Goal: Task Accomplishment & Management: Use online tool/utility

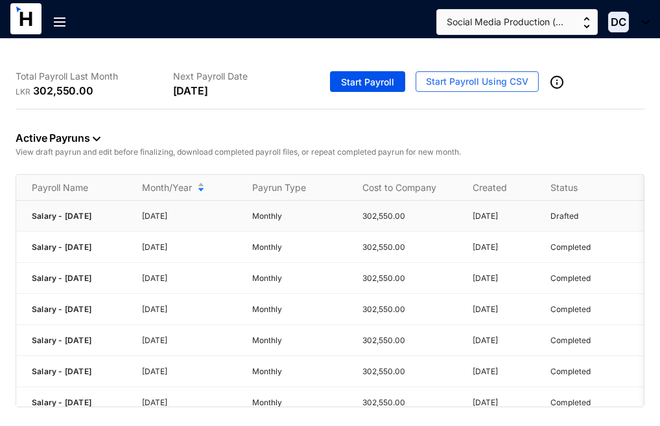
click at [559, 217] on p "Drafted" at bounding box center [564, 216] width 28 height 13
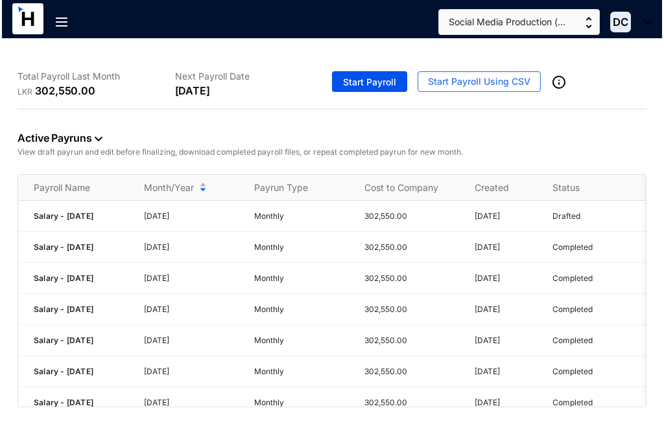
scroll to position [0, 80]
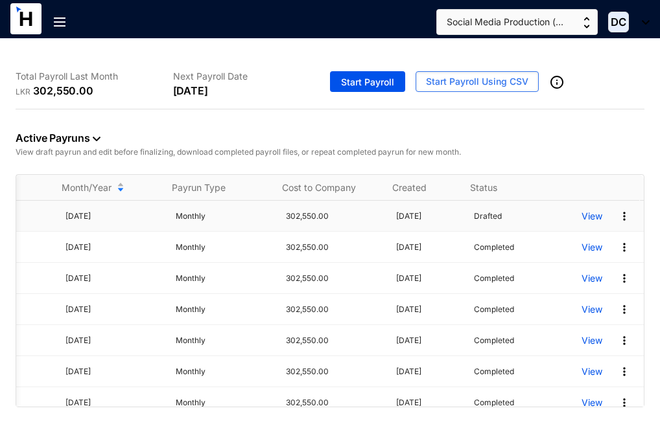
click at [581, 217] on p "View" at bounding box center [591, 216] width 21 height 13
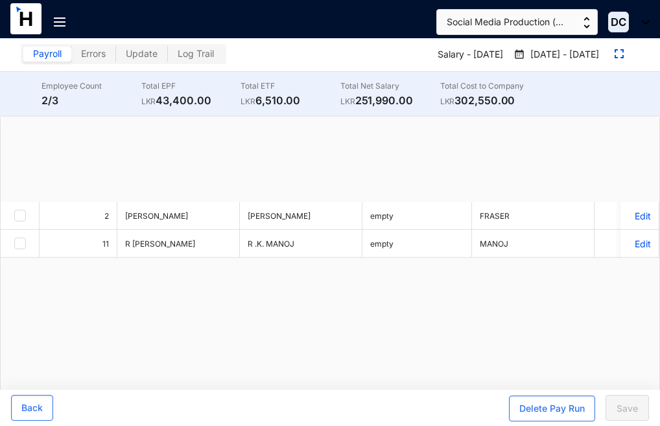
checkbox input "true"
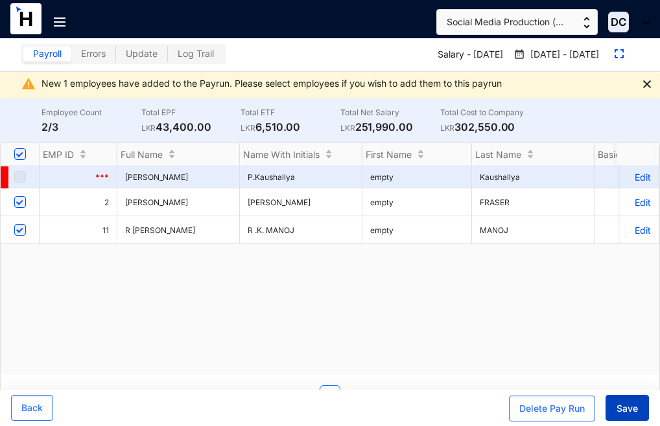
click at [630, 409] on span "Save" at bounding box center [626, 408] width 21 height 13
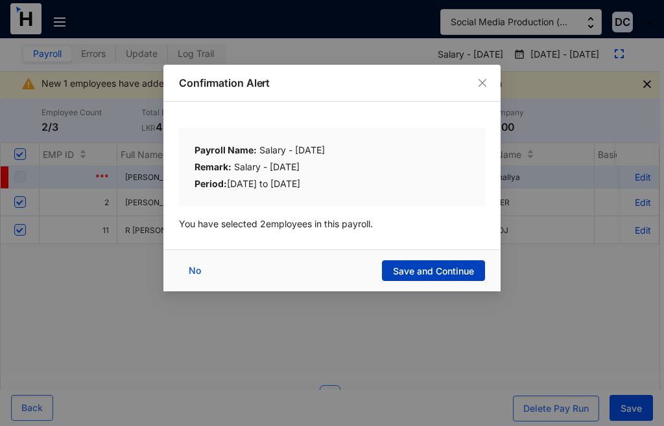
click at [443, 271] on span "Save and Continue" at bounding box center [433, 271] width 81 height 13
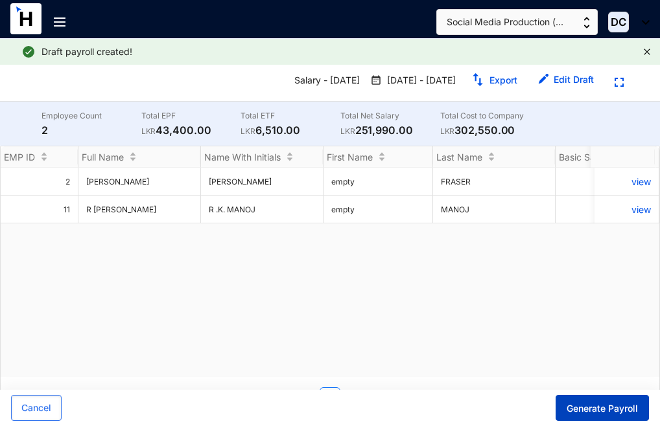
click at [618, 409] on span "Generate Payroll" at bounding box center [601, 408] width 71 height 13
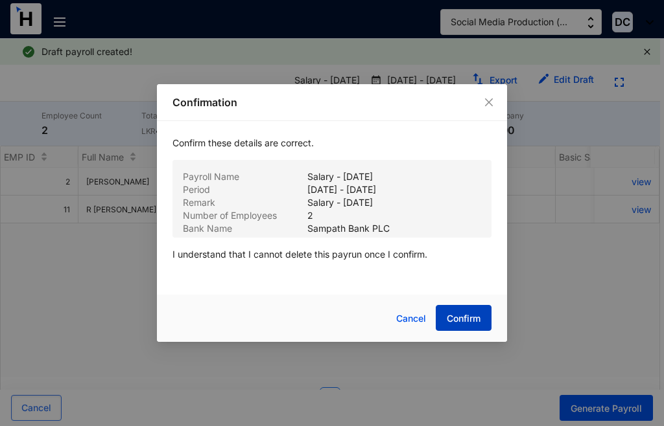
click at [470, 318] on span "Confirm" at bounding box center [463, 318] width 34 height 13
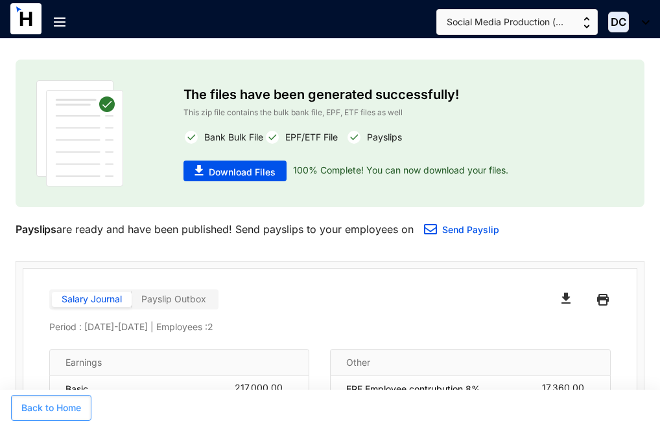
click at [49, 403] on span "Back to Home" at bounding box center [51, 408] width 60 height 13
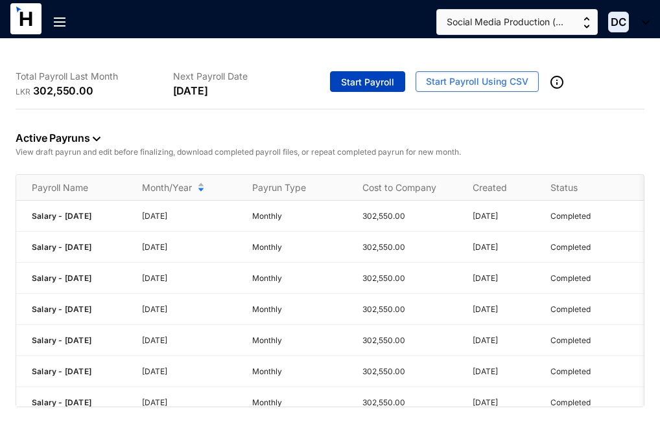
click at [394, 82] on span "Start Payroll" at bounding box center [367, 82] width 53 height 13
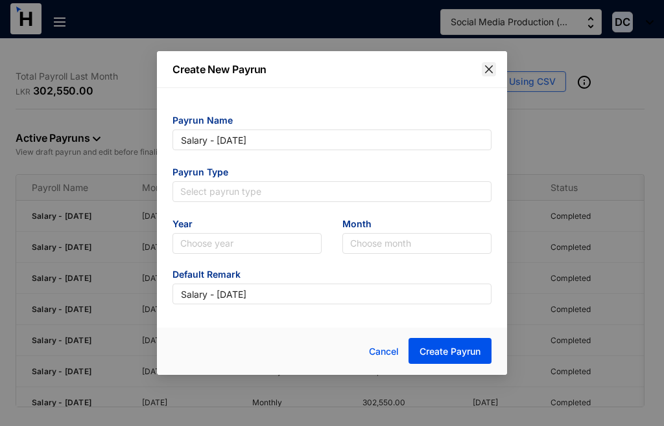
click at [493, 69] on span "Close" at bounding box center [488, 69] width 14 height 10
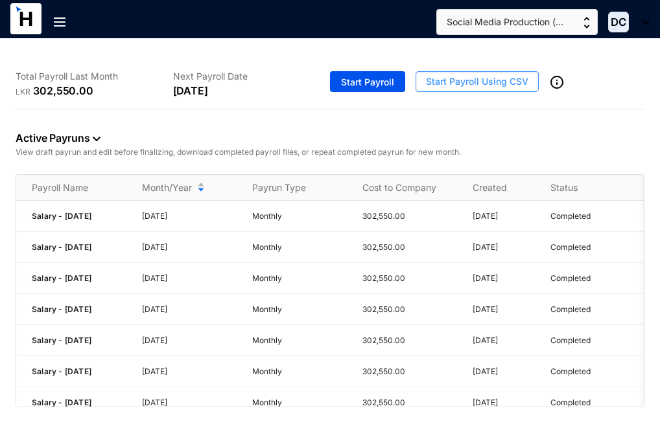
click at [528, 80] on span "Start Payroll Using CSV" at bounding box center [477, 81] width 102 height 13
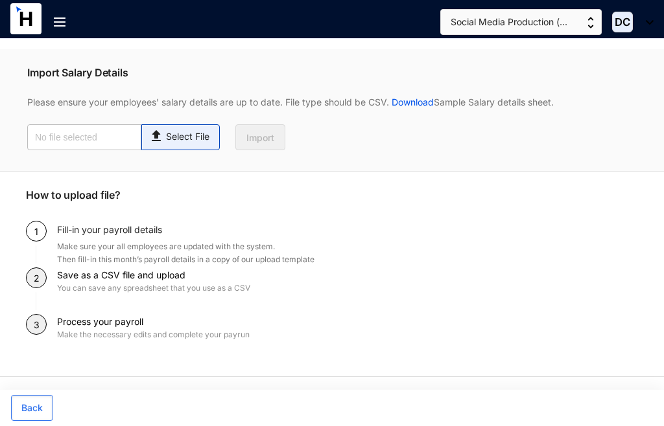
click at [176, 143] on p "Select File" at bounding box center [187, 137] width 43 height 14
click at [0, 0] on input "Select File" at bounding box center [0, 0] width 0 height 0
type input "Payroll - [DATE].csv"
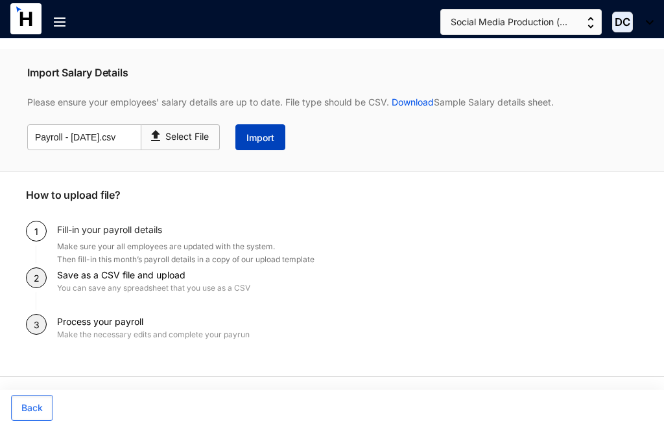
click at [262, 136] on span "Import" at bounding box center [260, 138] width 28 height 13
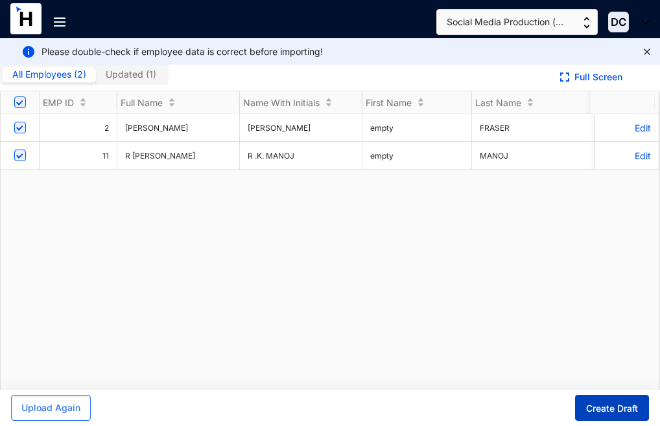
click at [623, 410] on span "Create Draft" at bounding box center [612, 408] width 52 height 13
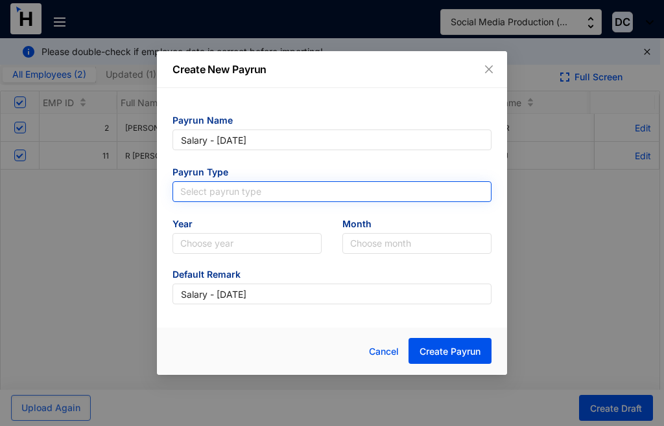
click at [470, 189] on input "search" at bounding box center [331, 191] width 303 height 19
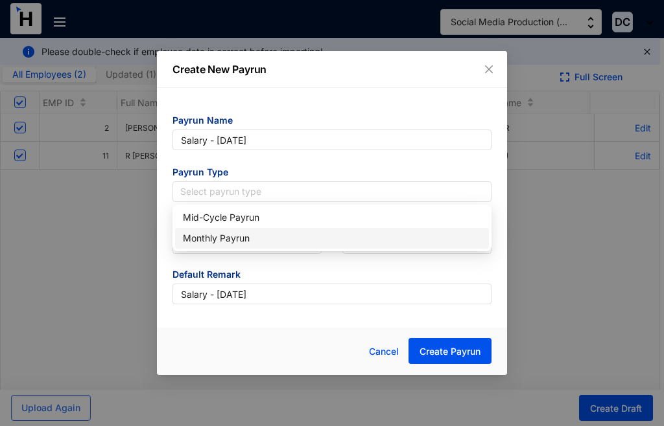
click at [294, 238] on div "Monthly Payrun" at bounding box center [332, 238] width 298 height 14
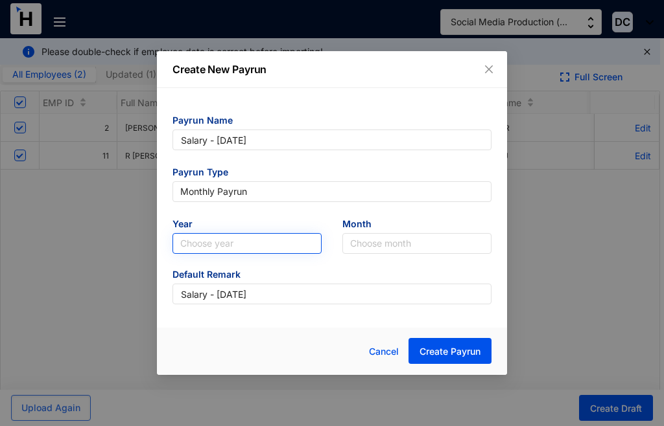
click at [315, 248] on div "Choose year" at bounding box center [246, 243] width 149 height 21
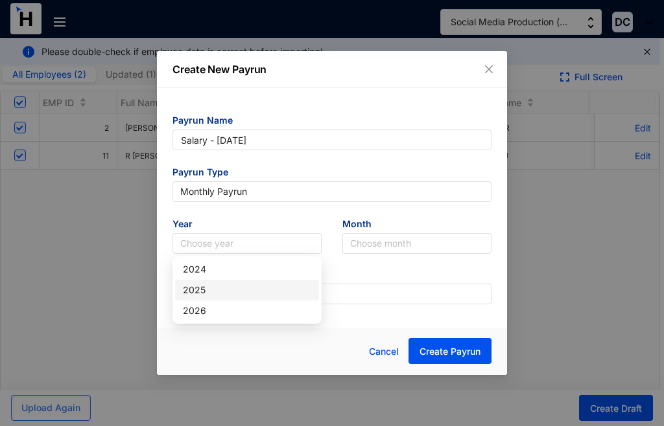
click at [216, 294] on div "2025" at bounding box center [247, 290] width 128 height 14
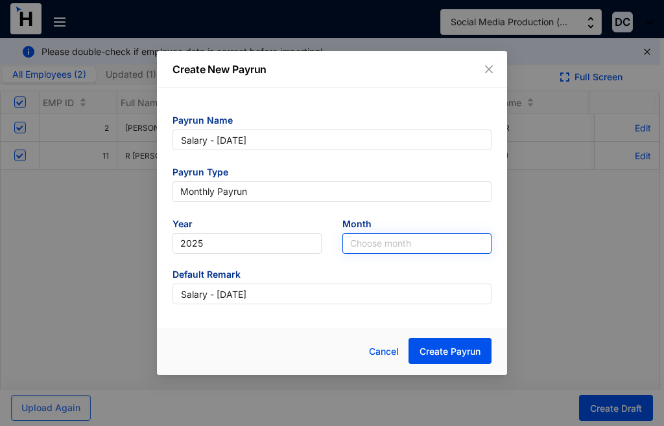
click at [456, 244] on input "search" at bounding box center [416, 243] width 133 height 19
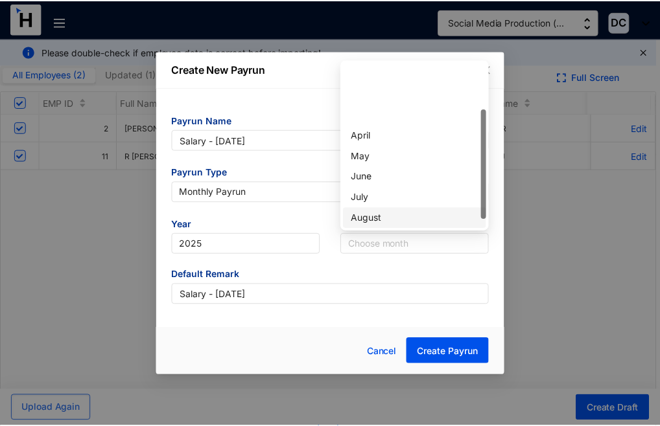
scroll to position [69, 0]
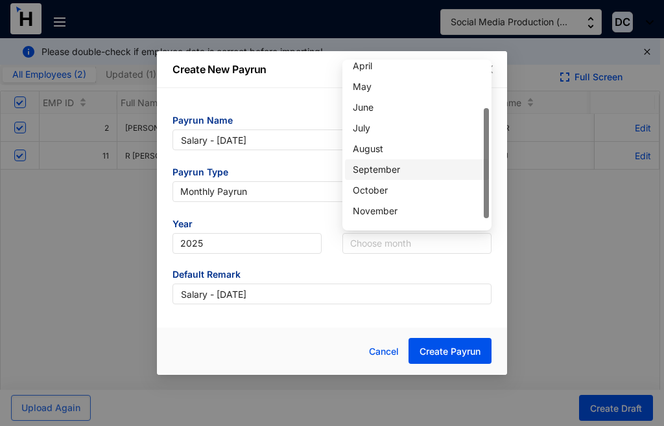
click at [384, 173] on div "September" at bounding box center [416, 170] width 128 height 14
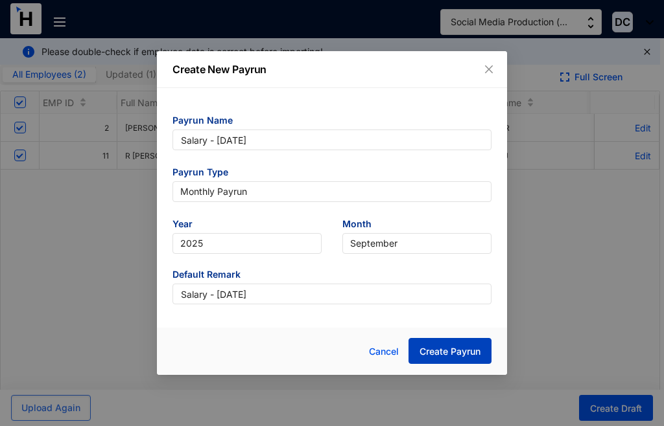
click at [438, 356] on span "Create Payrun" at bounding box center [449, 351] width 61 height 13
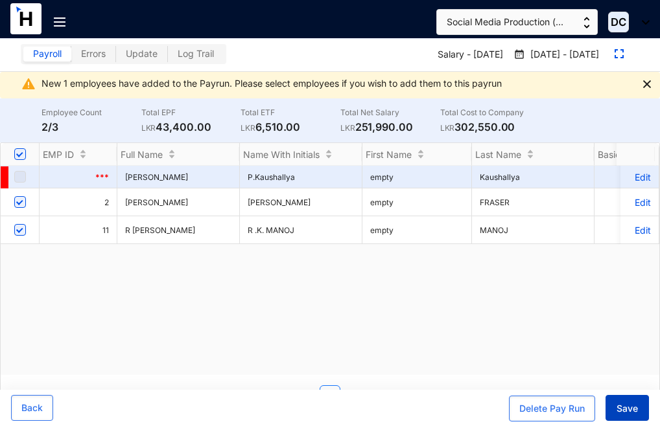
click at [632, 409] on span "Save" at bounding box center [626, 408] width 21 height 13
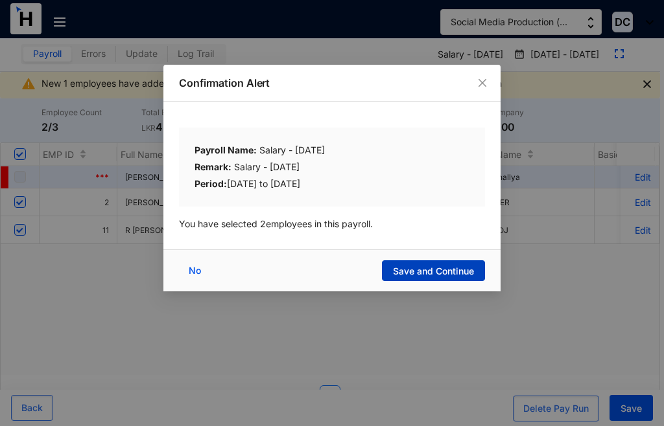
click at [427, 273] on span "Save and Continue" at bounding box center [433, 271] width 81 height 13
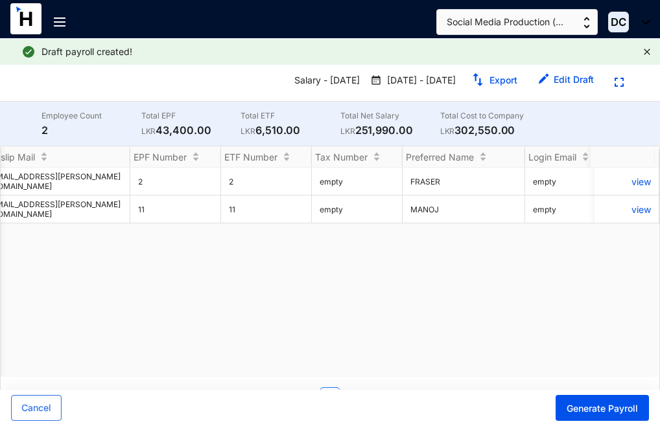
scroll to position [0, 2164]
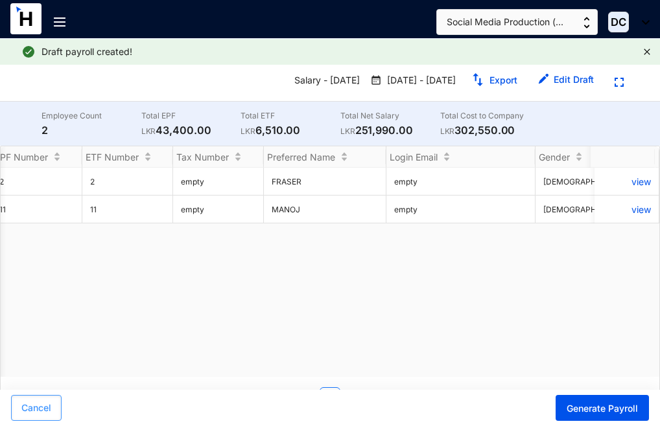
click at [39, 411] on span "Cancel" at bounding box center [36, 408] width 30 height 13
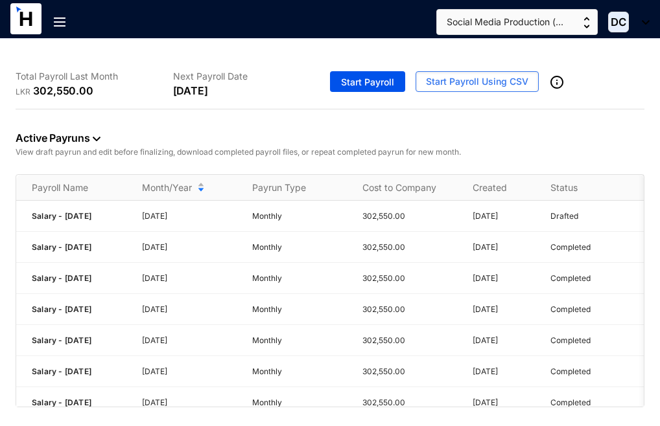
scroll to position [0, 80]
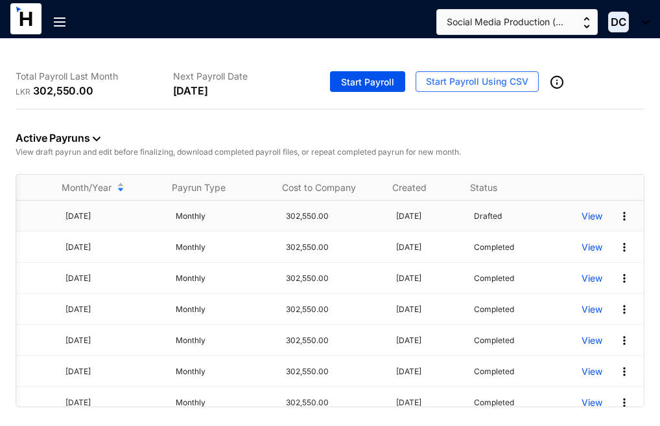
click at [581, 223] on p "View" at bounding box center [591, 216] width 21 height 13
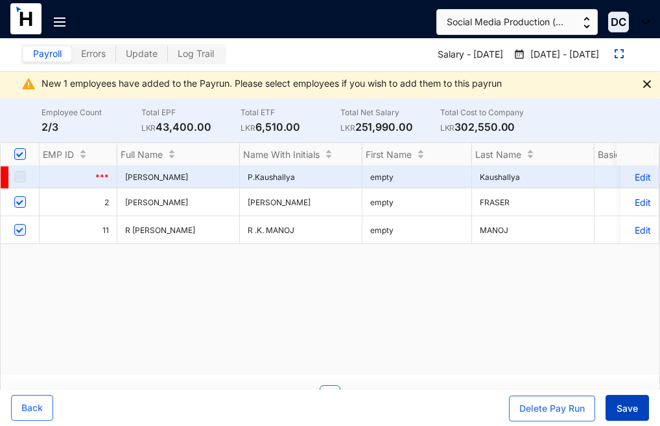
click at [633, 411] on span "Save" at bounding box center [626, 408] width 21 height 13
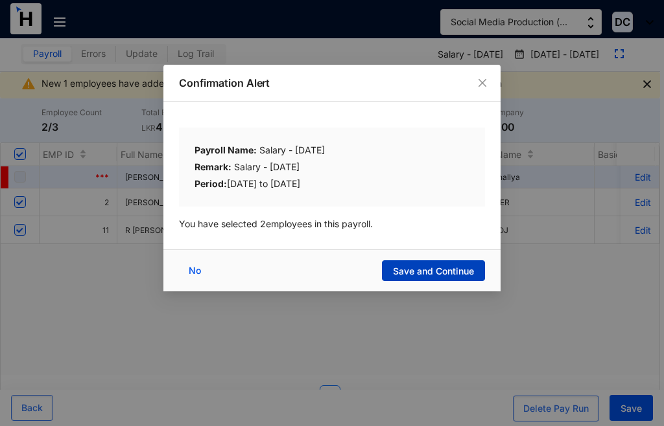
click at [410, 266] on span "Save and Continue" at bounding box center [433, 271] width 81 height 13
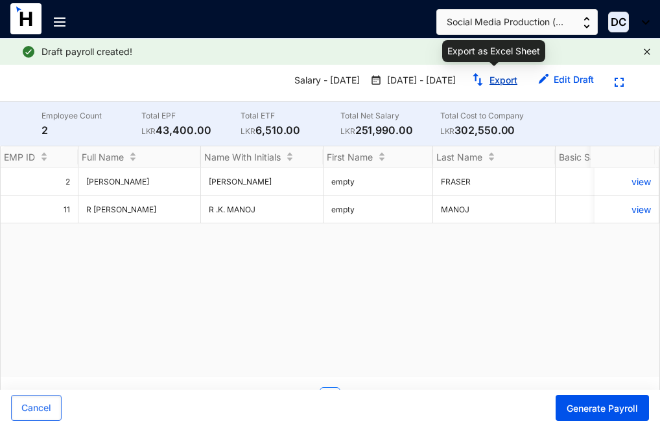
click at [487, 83] on button "Export" at bounding box center [494, 80] width 67 height 21
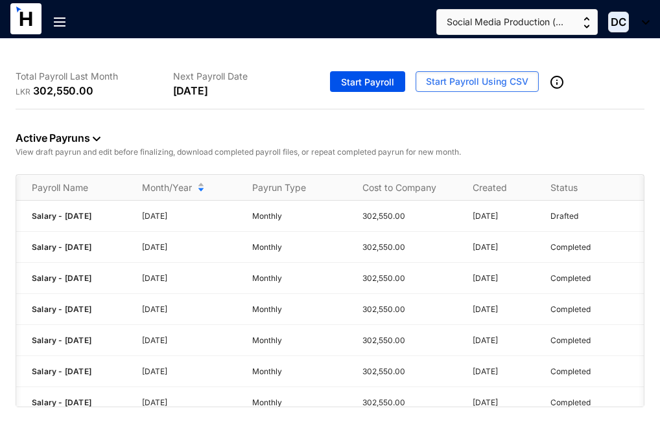
scroll to position [0, 80]
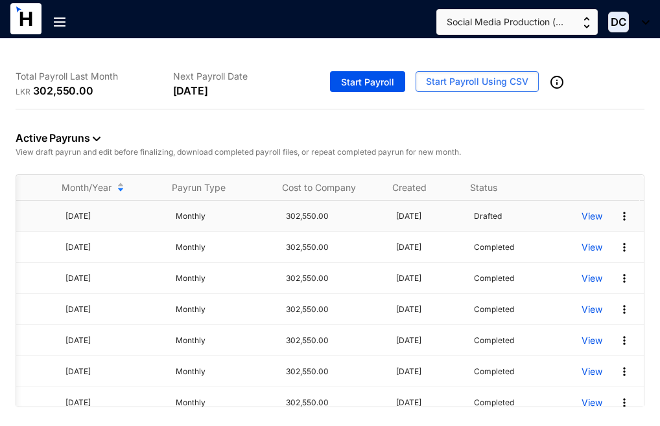
click at [583, 219] on p "View" at bounding box center [591, 216] width 21 height 13
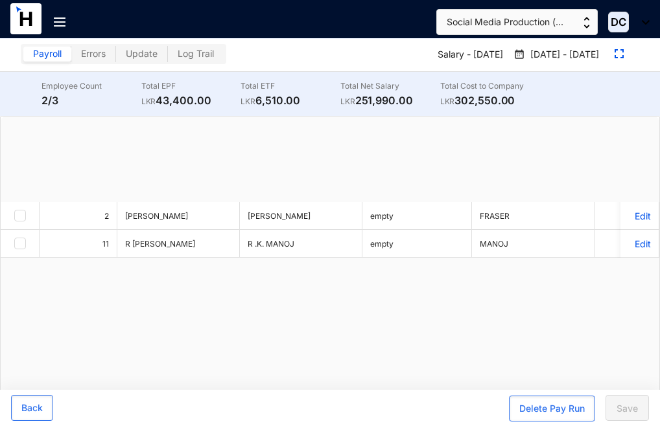
checkbox input "true"
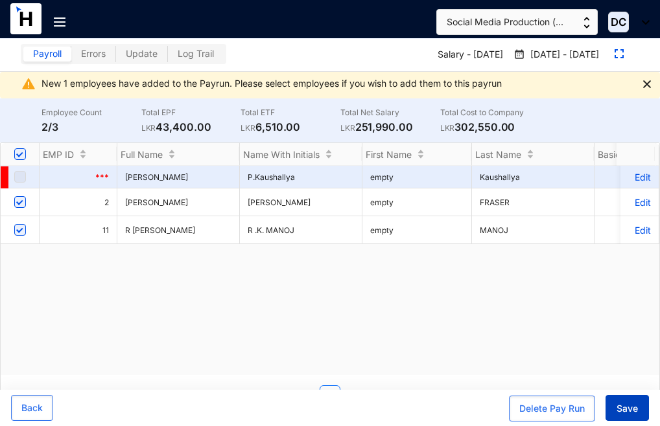
click at [631, 406] on span "Save" at bounding box center [626, 408] width 21 height 13
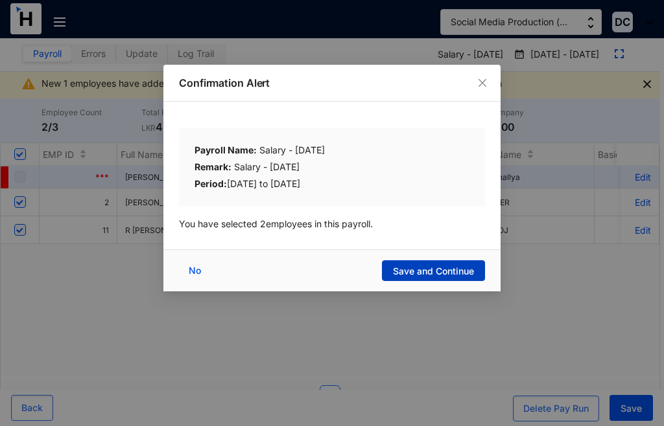
click at [427, 271] on span "Save and Continue" at bounding box center [433, 271] width 81 height 13
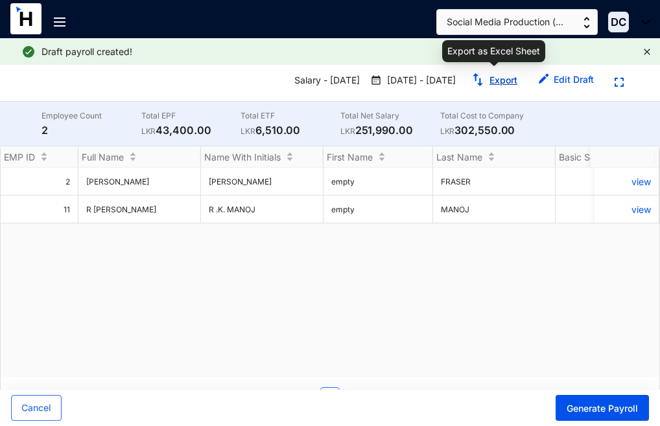
click at [490, 82] on link "Export" at bounding box center [503, 80] width 28 height 11
click at [492, 80] on link "Export" at bounding box center [503, 80] width 28 height 11
